Goal: Information Seeking & Learning: Check status

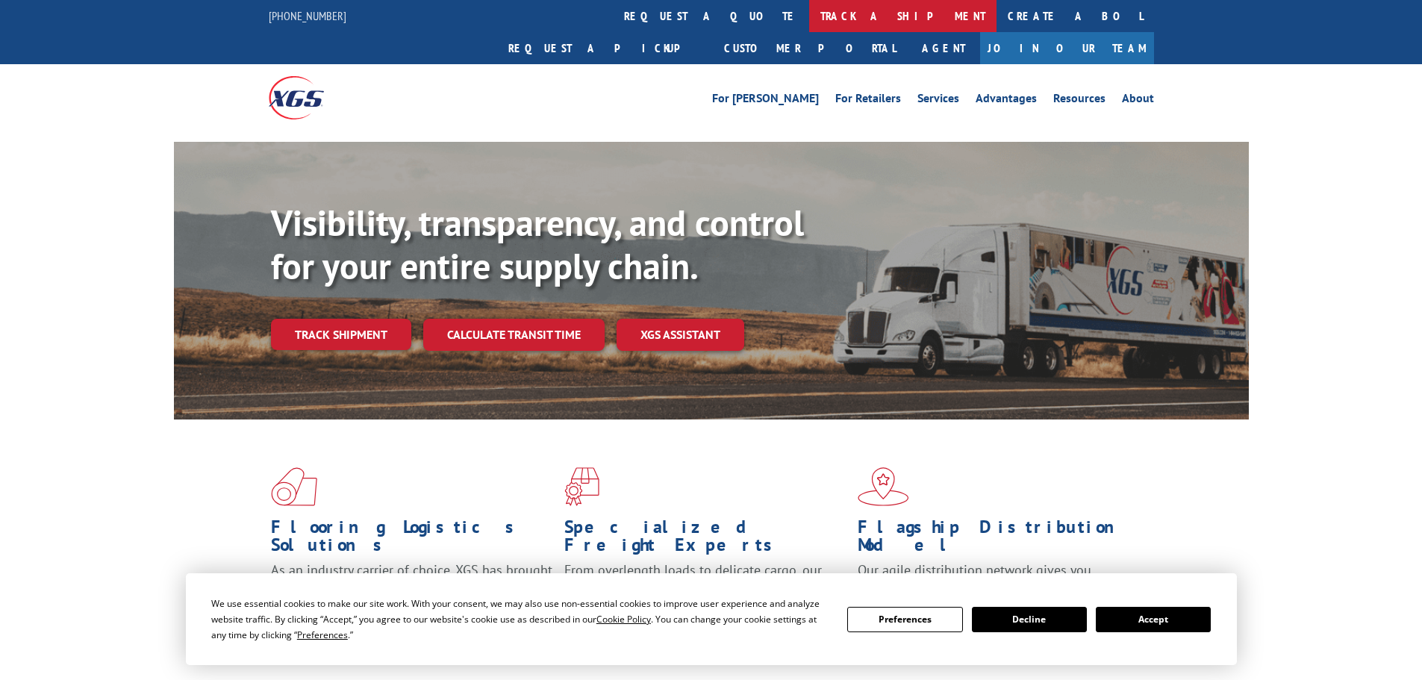
click at [809, 13] on link "track a shipment" at bounding box center [902, 16] width 187 height 32
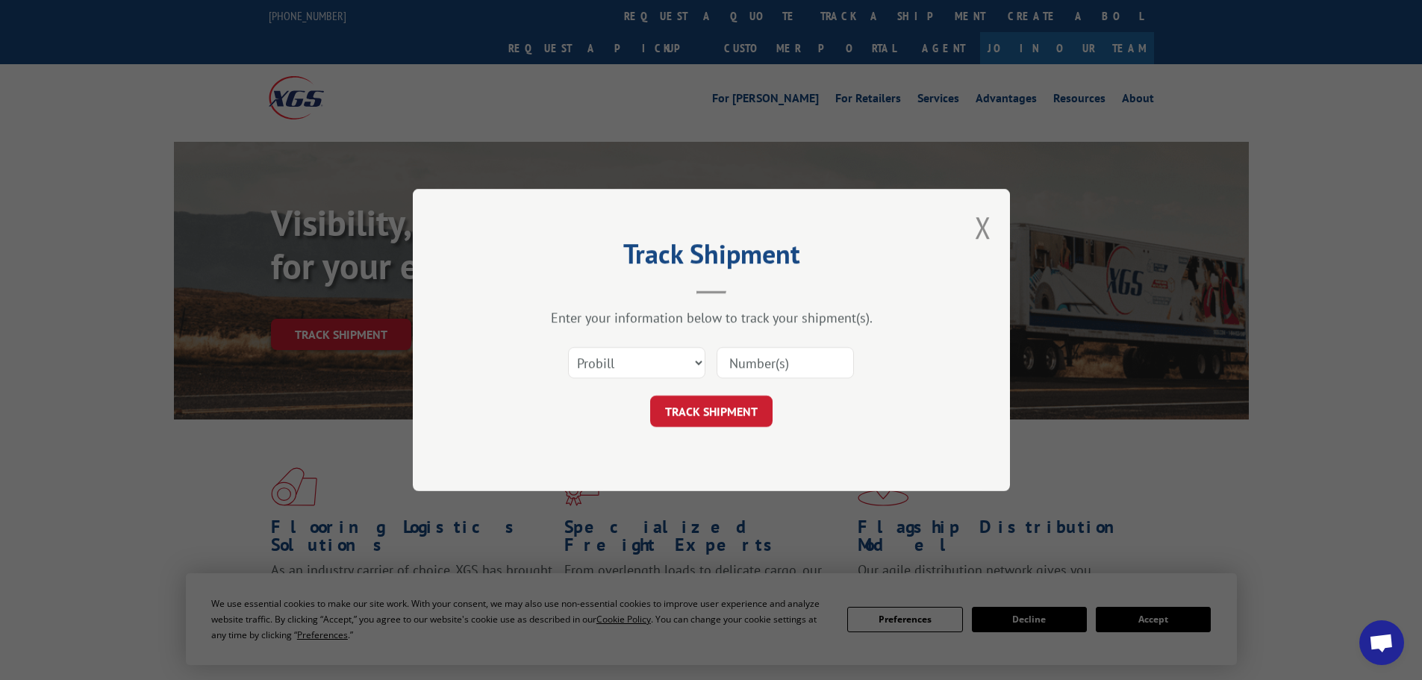
click at [747, 352] on input at bounding box center [784, 362] width 137 height 31
paste input "17665288"
type input "17665288"
click button "TRACK SHIPMENT" at bounding box center [711, 411] width 122 height 31
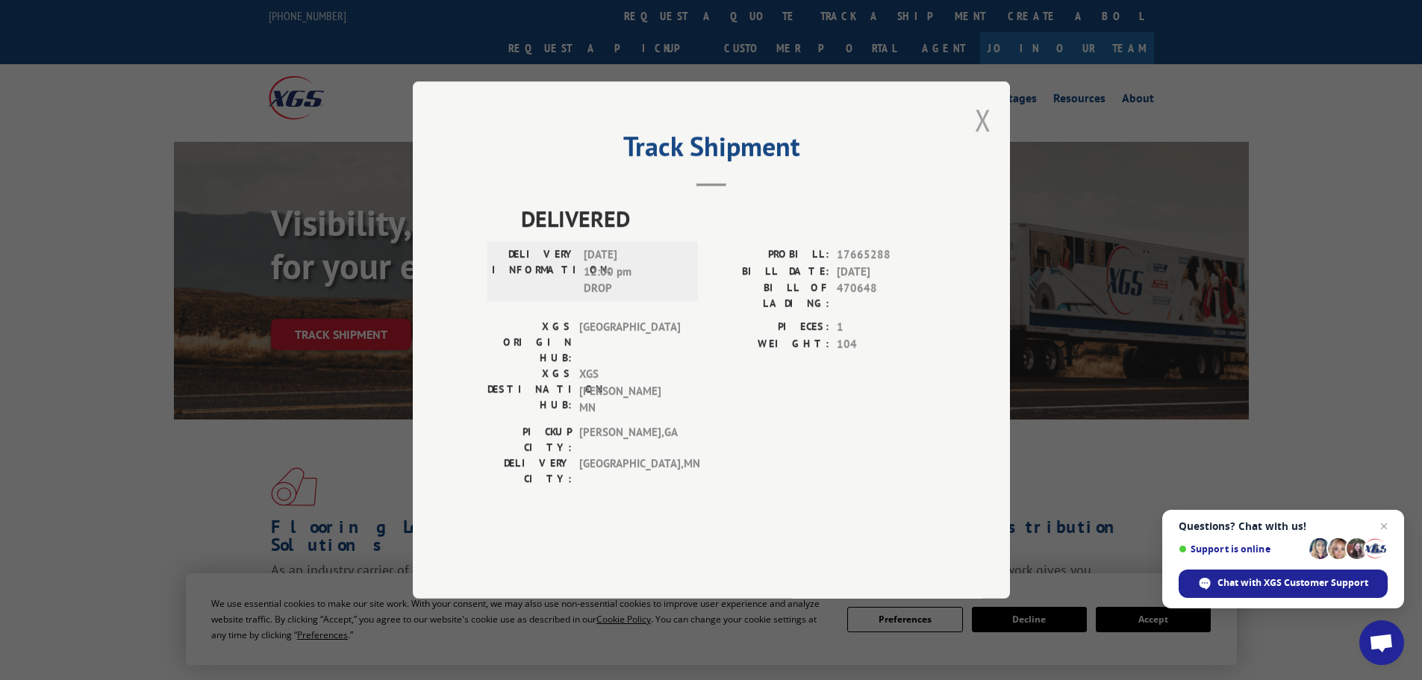
click at [983, 140] on button "Close modal" at bounding box center [983, 120] width 16 height 40
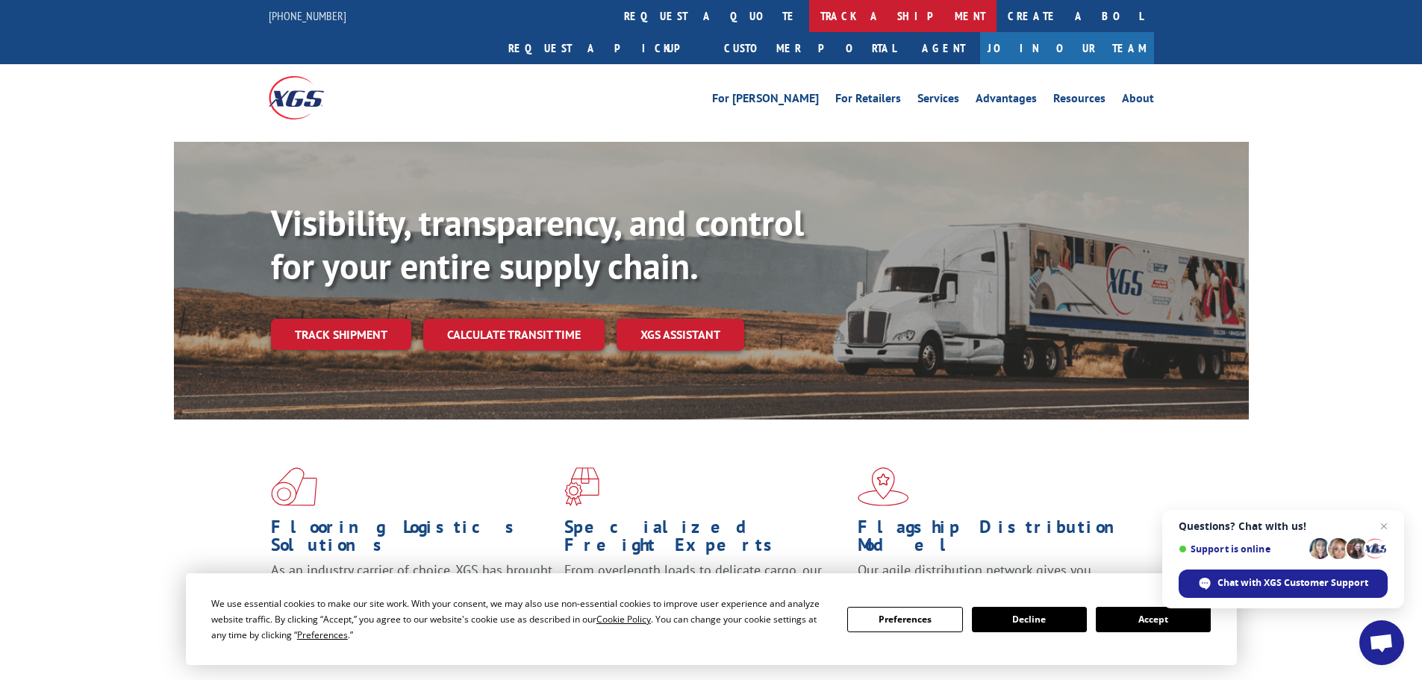
click at [809, 16] on link "track a shipment" at bounding box center [902, 16] width 187 height 32
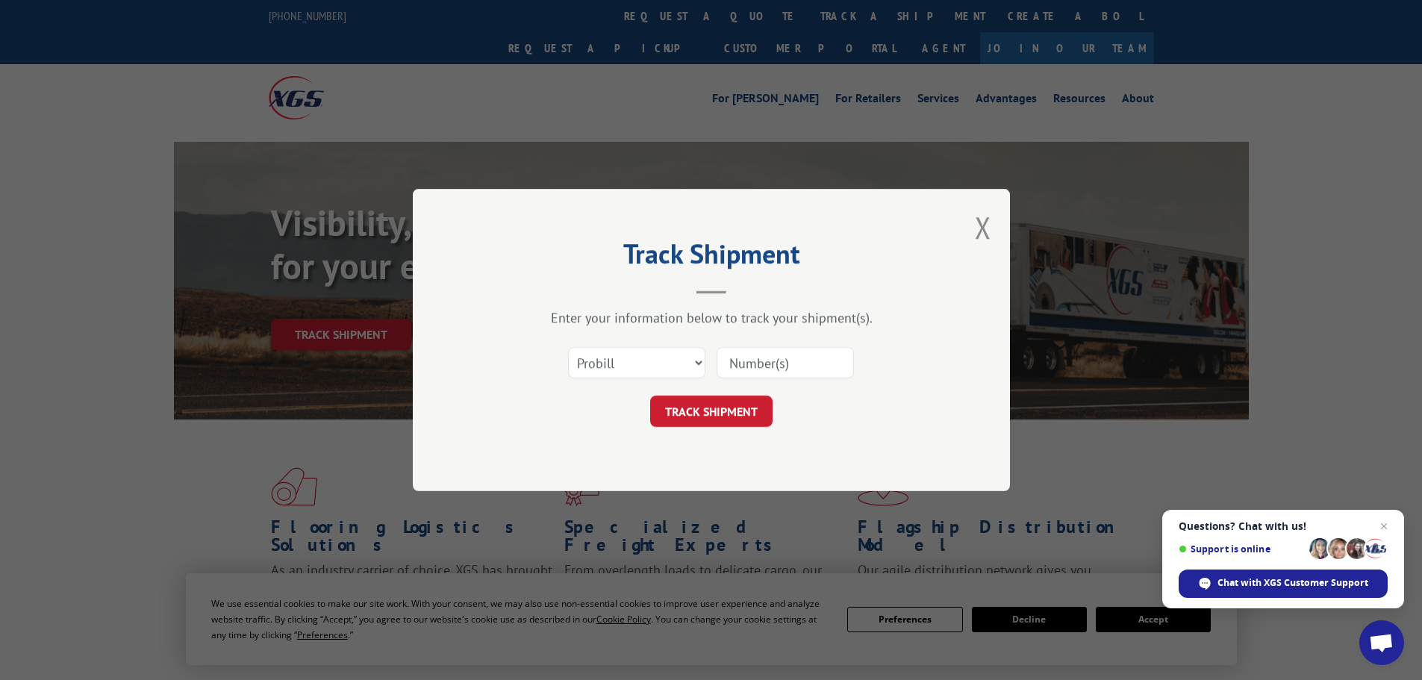
click at [811, 368] on input at bounding box center [784, 362] width 137 height 31
paste input "17665288"
type input "17665288"
click at [748, 410] on button "TRACK SHIPMENT" at bounding box center [711, 411] width 122 height 31
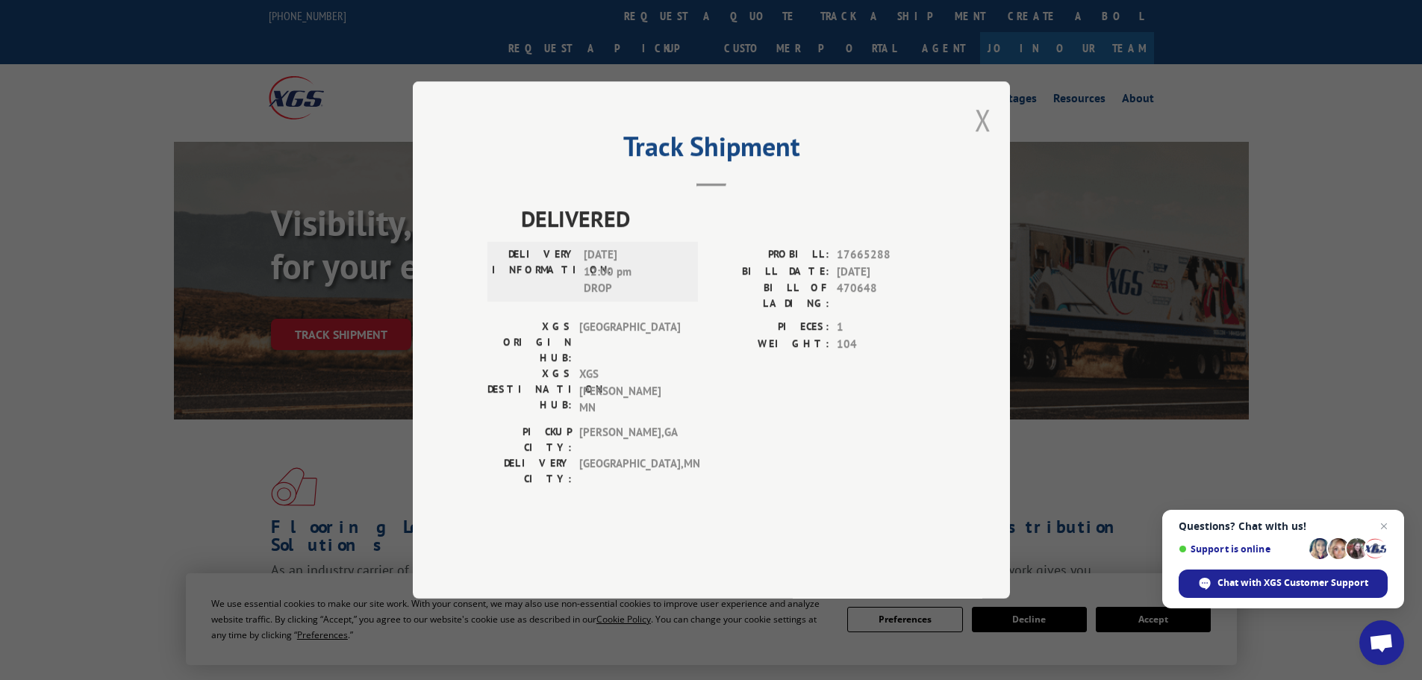
click at [990, 140] on button "Close modal" at bounding box center [983, 120] width 16 height 40
